Goal: Task Accomplishment & Management: Manage account settings

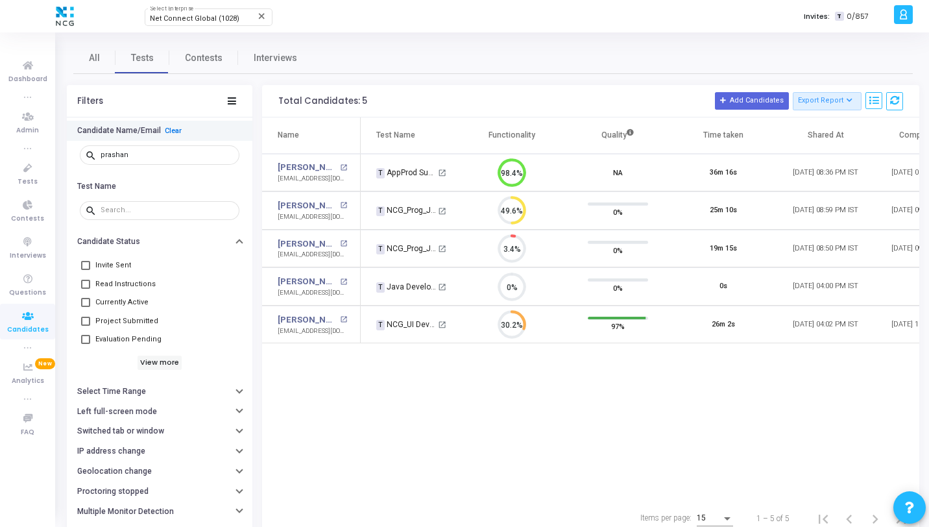
click at [171, 128] on link "Clear" at bounding box center [173, 131] width 17 height 8
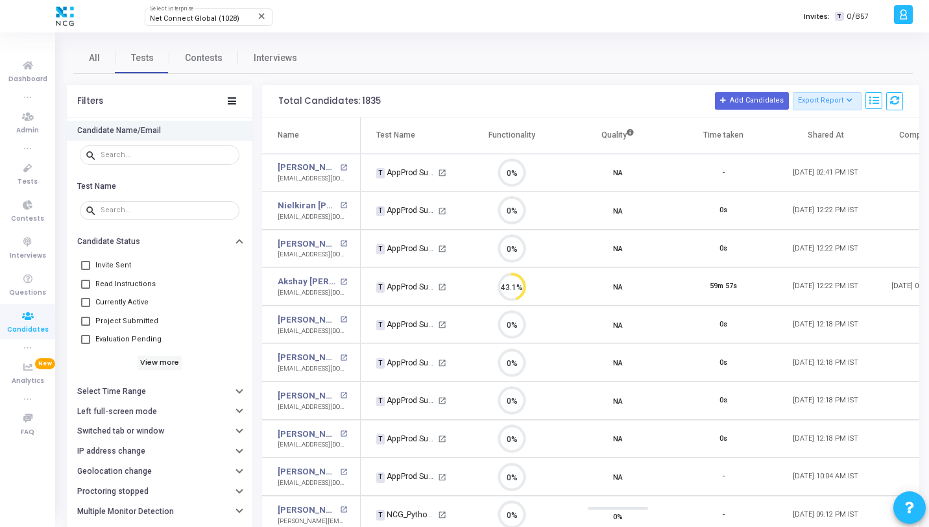
scroll to position [6, 6]
click at [163, 390] on button "Select Time Range" at bounding box center [160, 391] width 186 height 20
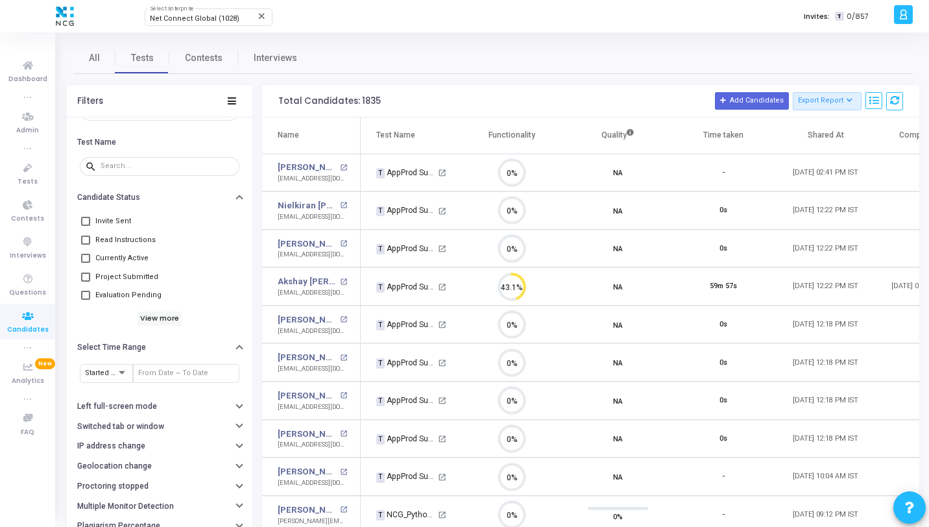
click at [115, 361] on div "Started At" at bounding box center [160, 373] width 160 height 32
click at [116, 368] on div at bounding box center [122, 372] width 12 height 10
click at [115, 370] on span "Started At" at bounding box center [111, 373] width 53 height 21
click at [151, 370] on input "text" at bounding box center [186, 373] width 96 height 8
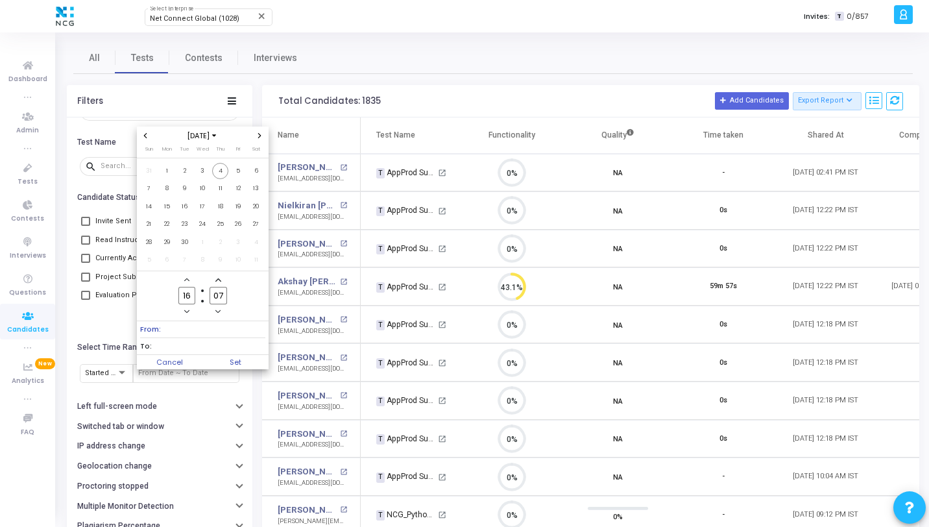
click at [143, 131] on span "Previous month" at bounding box center [145, 135] width 11 height 11
click at [237, 165] on span "1" at bounding box center [238, 171] width 16 height 16
click at [187, 293] on input "16" at bounding box center [186, 296] width 17 height 18
type input "1"
type input "00"
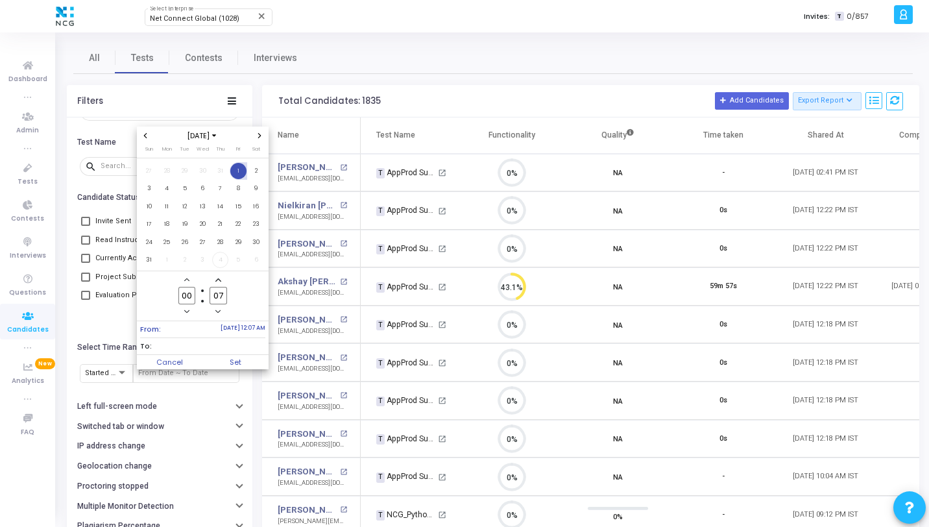
click at [225, 296] on input "07" at bounding box center [218, 296] width 17 height 18
type input "00"
click at [147, 260] on span "31" at bounding box center [149, 260] width 16 height 16
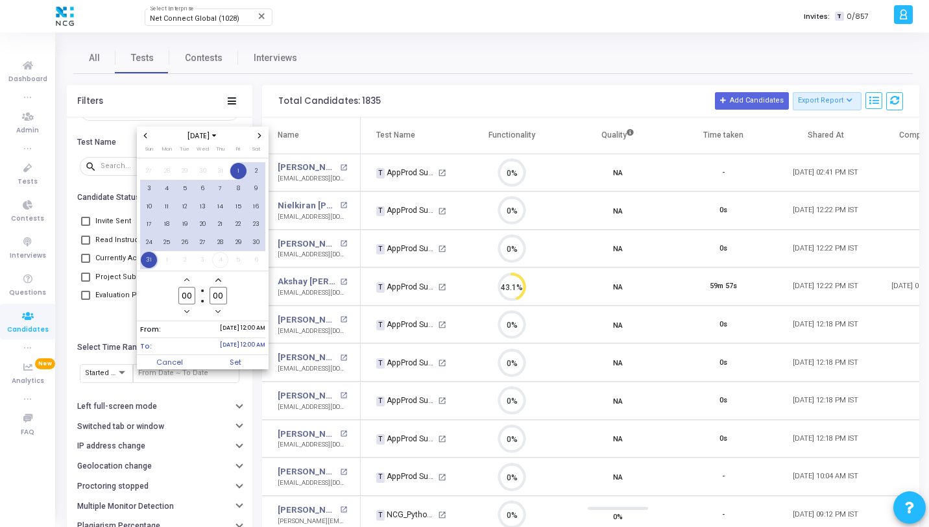
click at [191, 295] on input "00" at bounding box center [186, 296] width 17 height 18
type input "0"
type input "23"
click at [227, 293] on label "00 Minute" at bounding box center [217, 296] width 31 height 18
click at [226, 293] on input "00" at bounding box center [218, 296] width 17 height 18
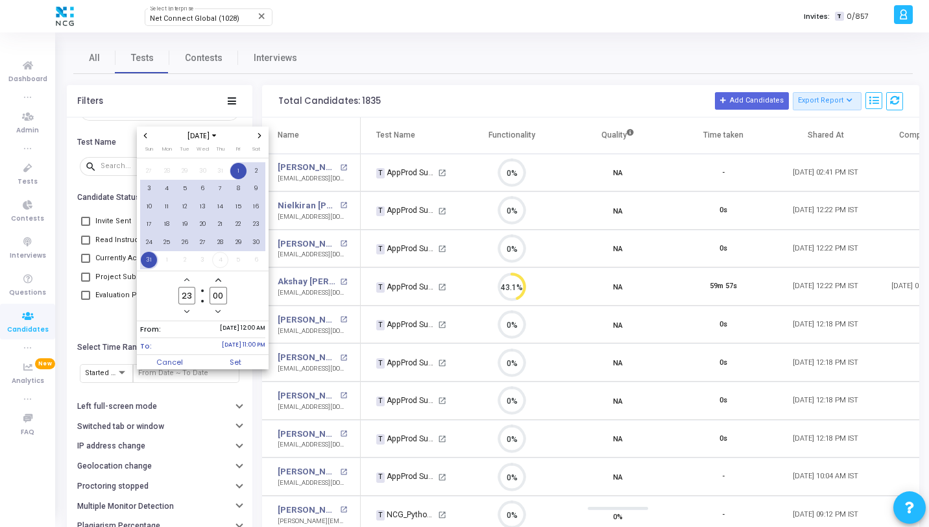
type input "0"
type input "59"
click at [244, 360] on span "Set" at bounding box center [235, 362] width 66 height 14
type input "[DATE] 12:00 AM - [DATE] 11:59 PM"
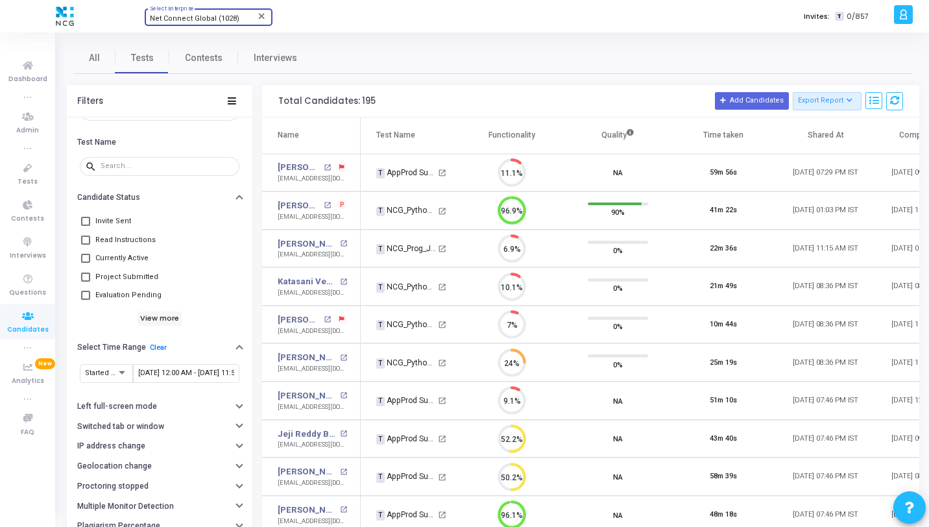
click at [202, 21] on span "Net Connect Global (1028)" at bounding box center [195, 18] width 90 height 8
type input "Aptpa"
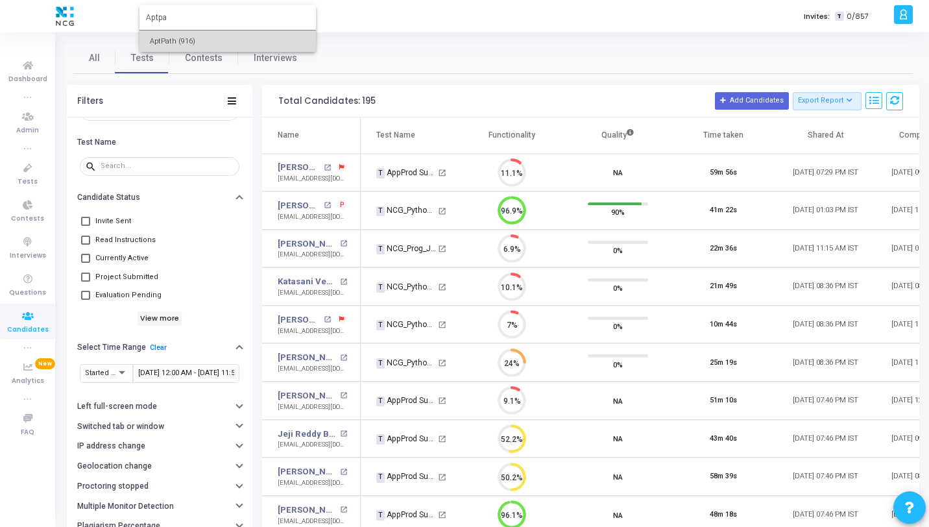
click at [199, 42] on span "AptPath (916)" at bounding box center [228, 40] width 156 height 21
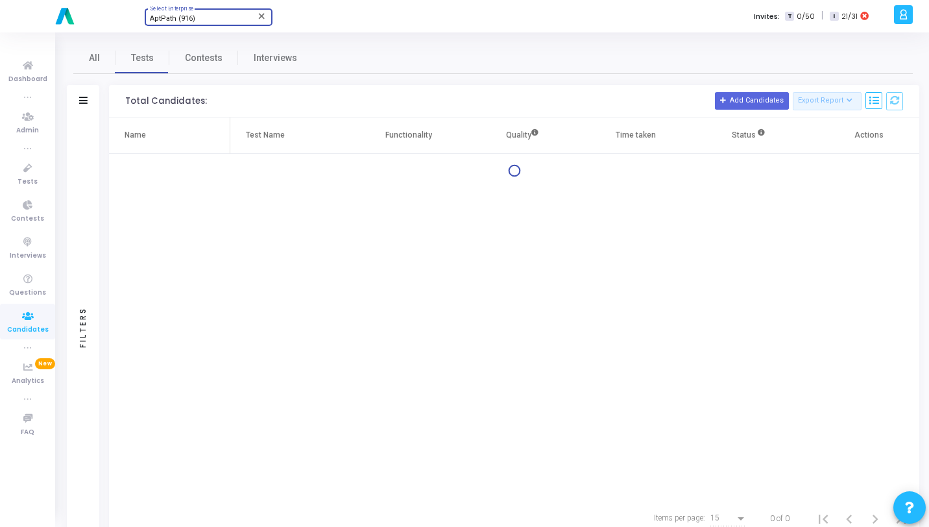
click at [91, 160] on div "Filters" at bounding box center [83, 326] width 32 height 419
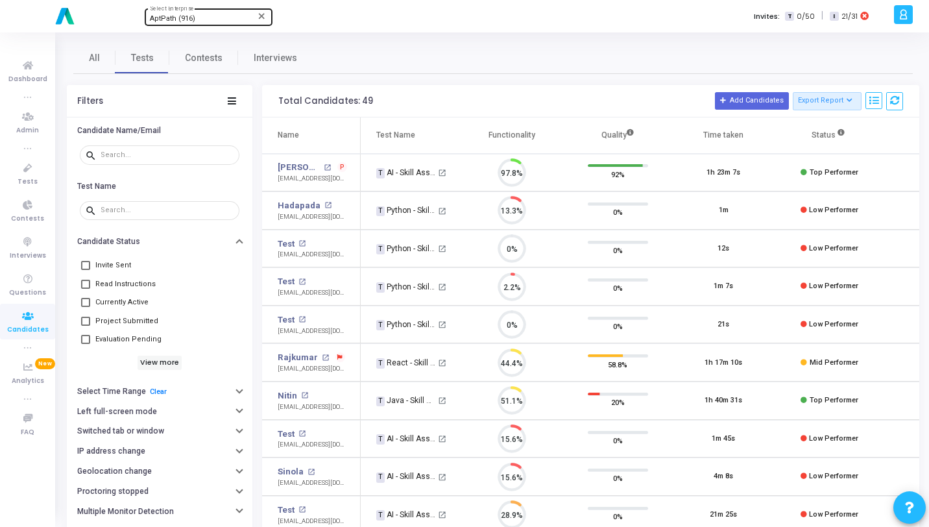
scroll to position [27, 33]
click at [223, 394] on button "Select Time Range Clear" at bounding box center [160, 391] width 186 height 20
click at [193, 21] on span "AptPath (916)" at bounding box center [172, 18] width 45 height 8
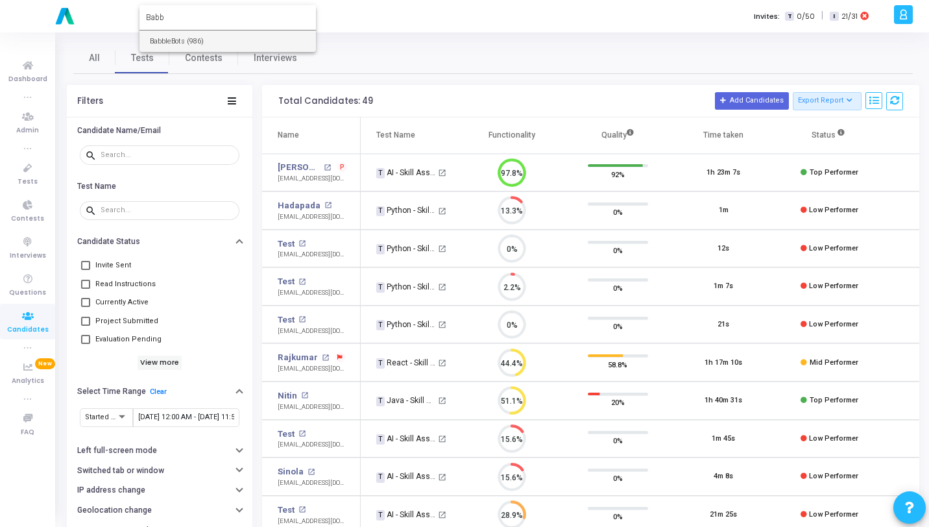
type input "Babb"
click at [200, 43] on span "BabbleBots (986)" at bounding box center [228, 40] width 156 height 21
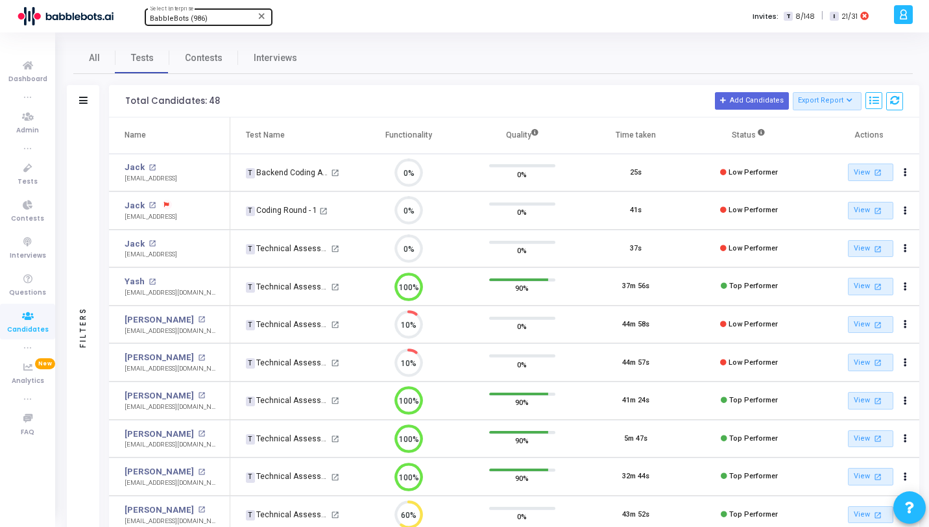
click at [86, 130] on div "Filters" at bounding box center [83, 326] width 32 height 419
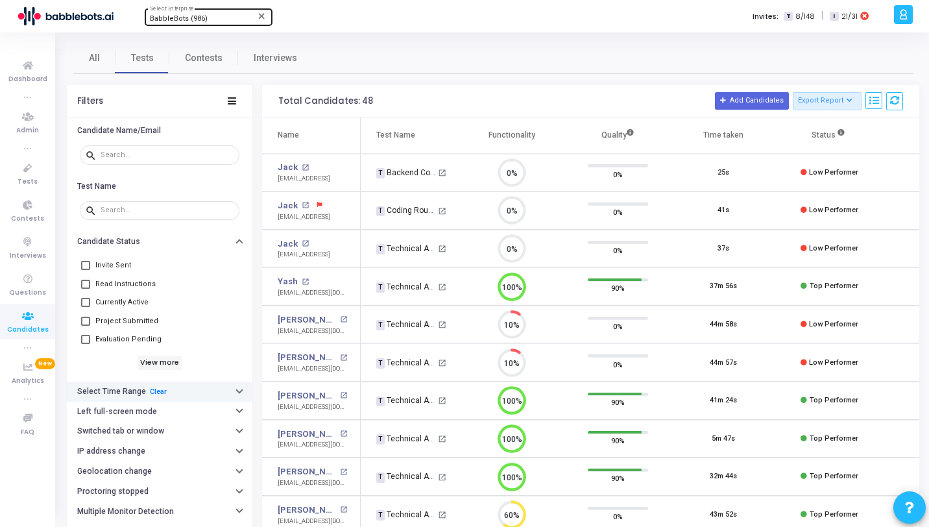
click at [172, 389] on button "Select Time Range Clear" at bounding box center [160, 391] width 186 height 20
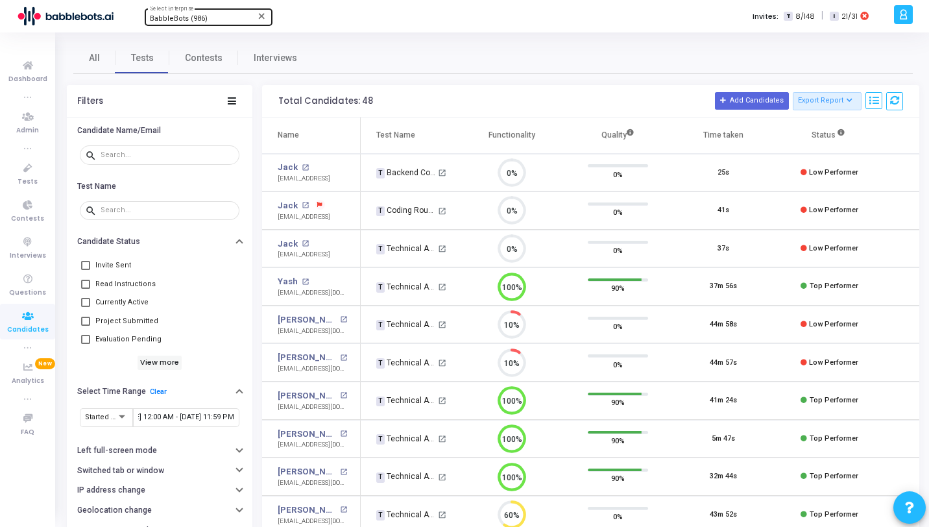
click at [429, 43] on div "All Tests Contests Interviews" at bounding box center [492, 57] width 839 height 31
click at [903, 12] on icon at bounding box center [903, 14] width 10 height 15
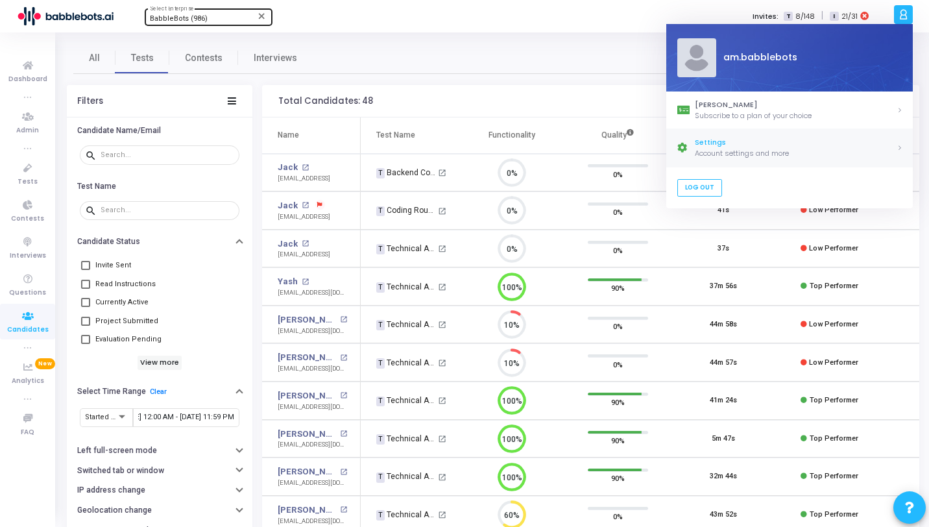
click at [769, 145] on div "Settings" at bounding box center [796, 143] width 202 height 11
select select "91"
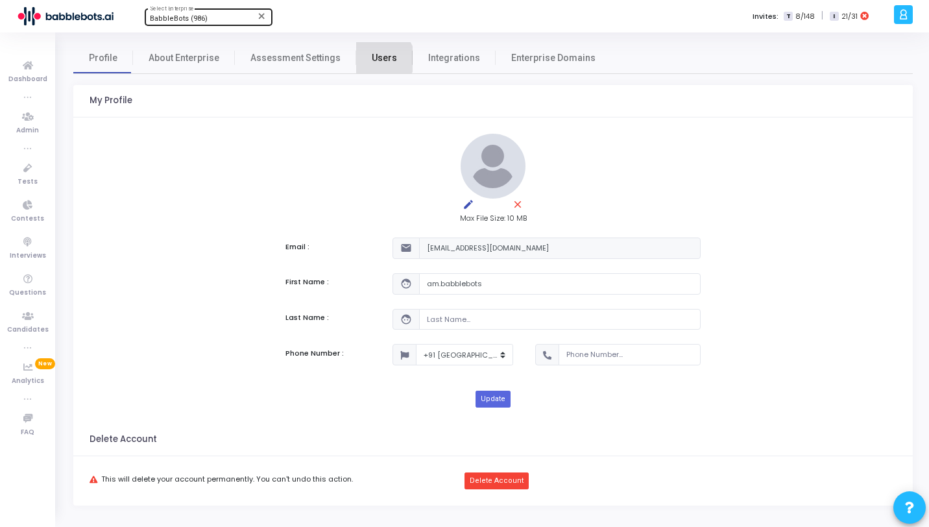
click at [374, 59] on span "Users" at bounding box center [384, 58] width 25 height 14
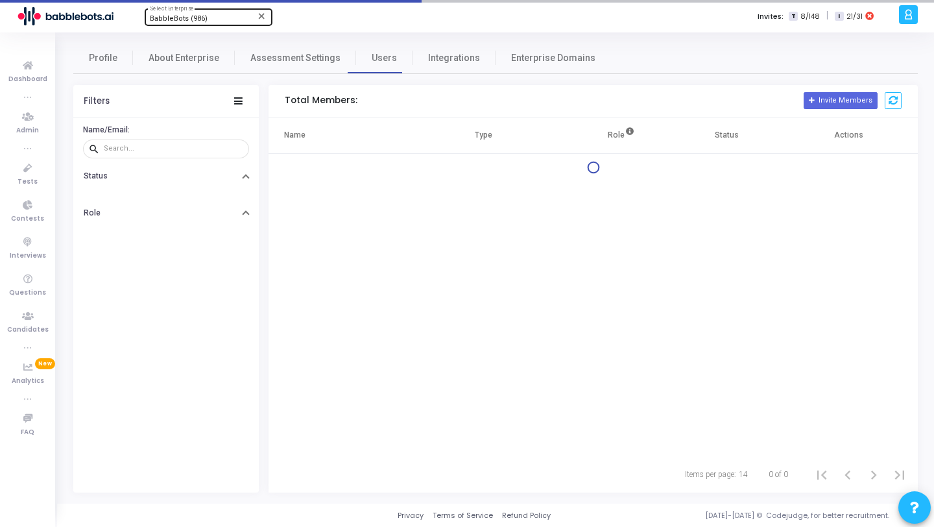
click at [904, 21] on icon at bounding box center [909, 14] width 10 height 15
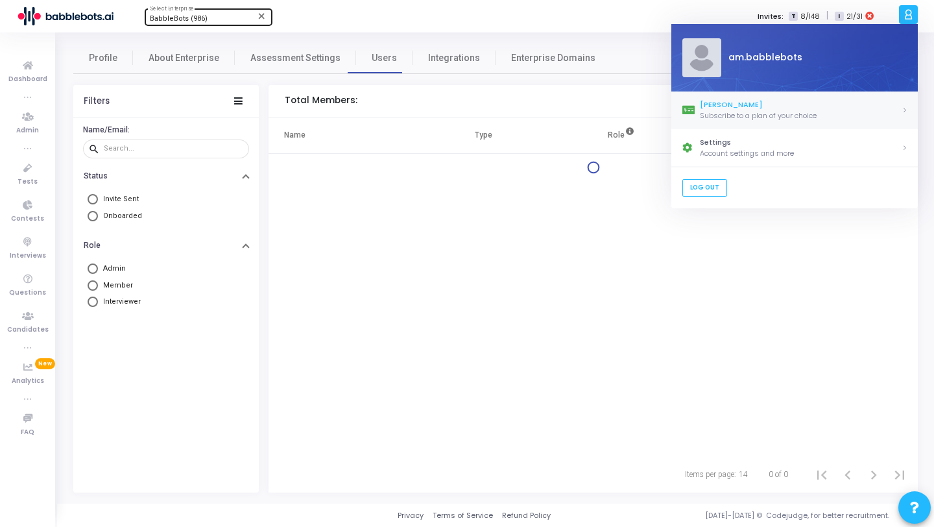
click at [774, 100] on div "[PERSON_NAME]" at bounding box center [801, 104] width 202 height 11
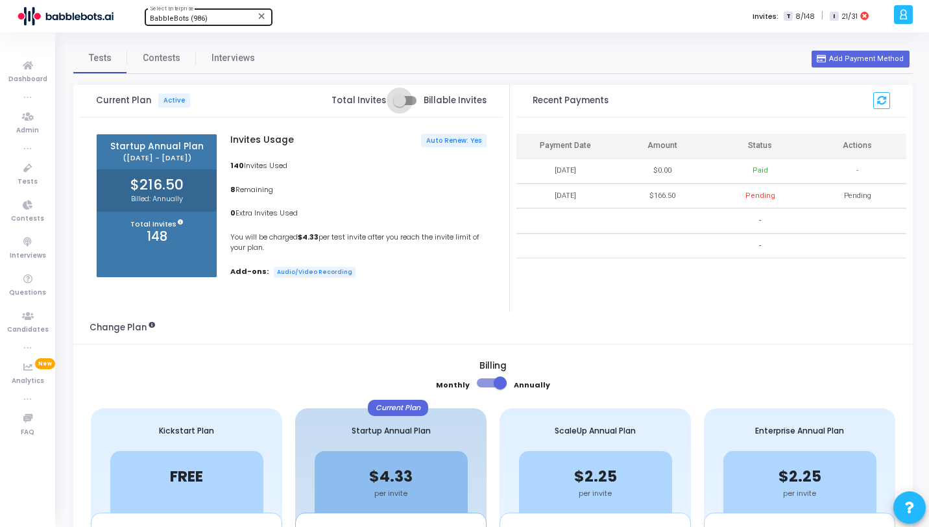
click at [409, 103] on span at bounding box center [404, 100] width 23 height 9
click at [400, 105] on input "checkbox" at bounding box center [399, 105] width 1 height 1
checkbox input "true"
click at [34, 66] on icon at bounding box center [27, 66] width 27 height 16
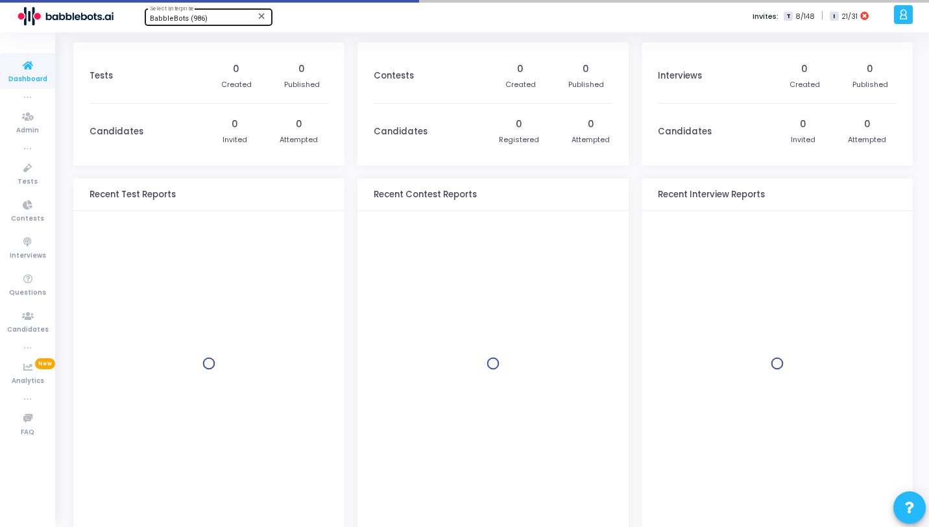
click at [193, 12] on div "BabbleBots (986) Select Enterprise" at bounding box center [208, 15] width 117 height 19
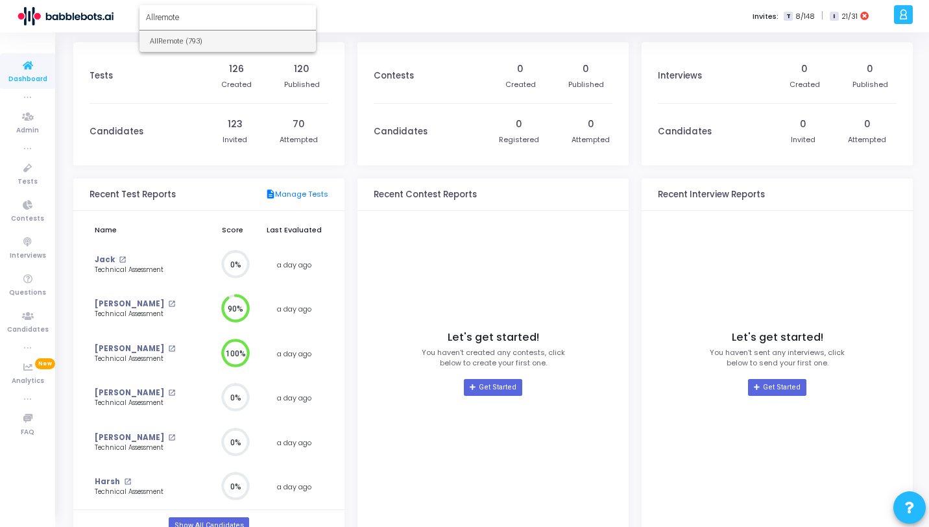
type input "Allremote"
click at [193, 35] on span "AllRemote (793)" at bounding box center [228, 40] width 156 height 21
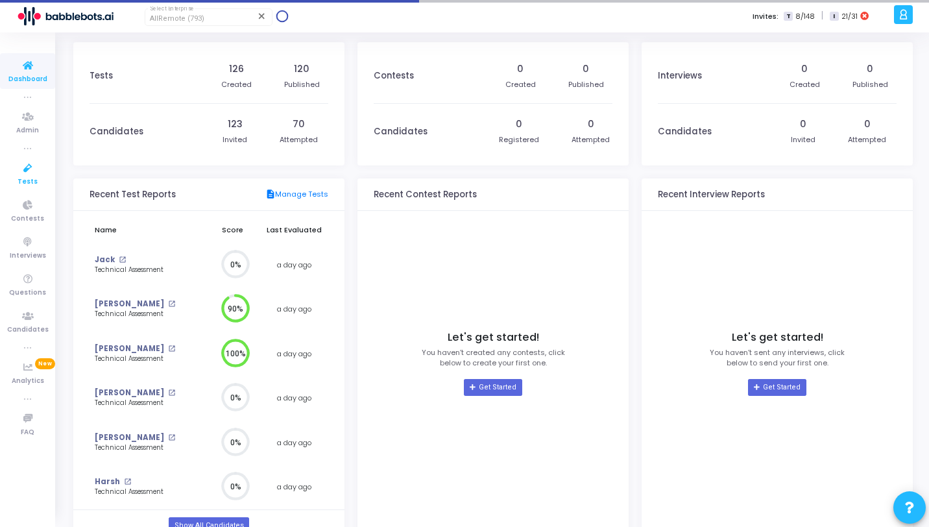
click at [28, 165] on icon at bounding box center [27, 168] width 27 height 16
